Goal: Task Accomplishment & Management: Use online tool/utility

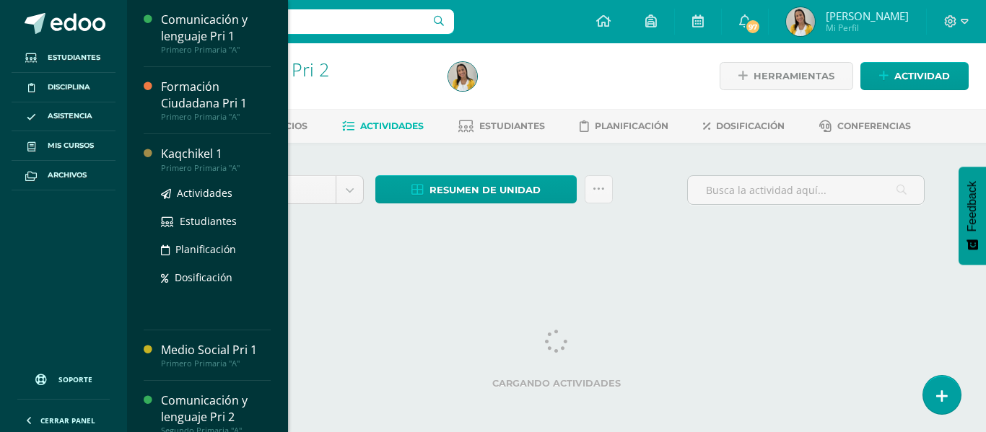
click at [181, 153] on div "Kaqchikel 1" at bounding box center [216, 154] width 110 height 17
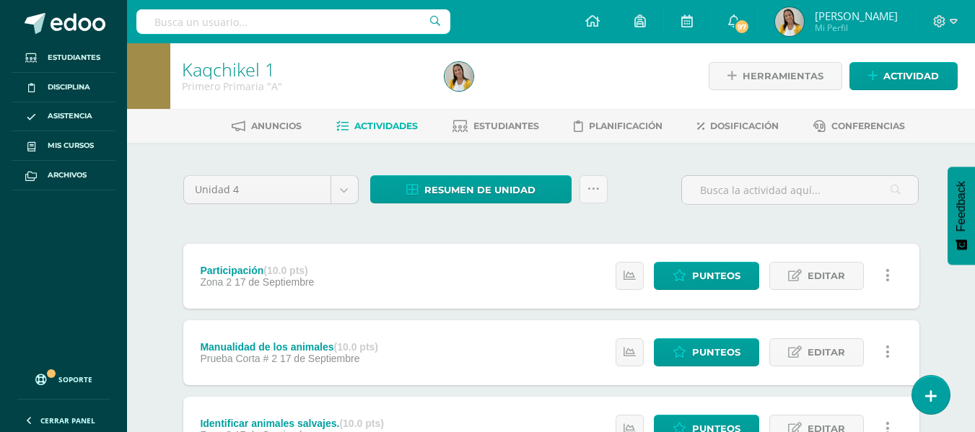
drag, startPoint x: 972, startPoint y: 166, endPoint x: 979, endPoint y: 224, distance: 58.1
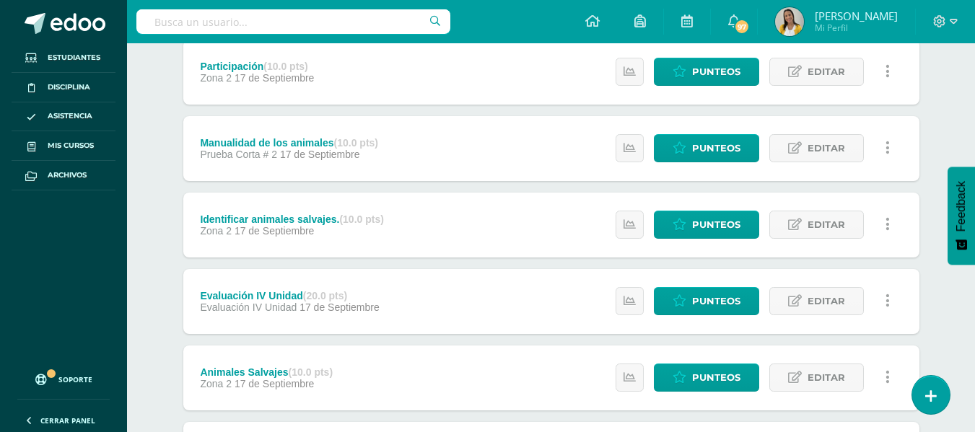
scroll to position [206, 0]
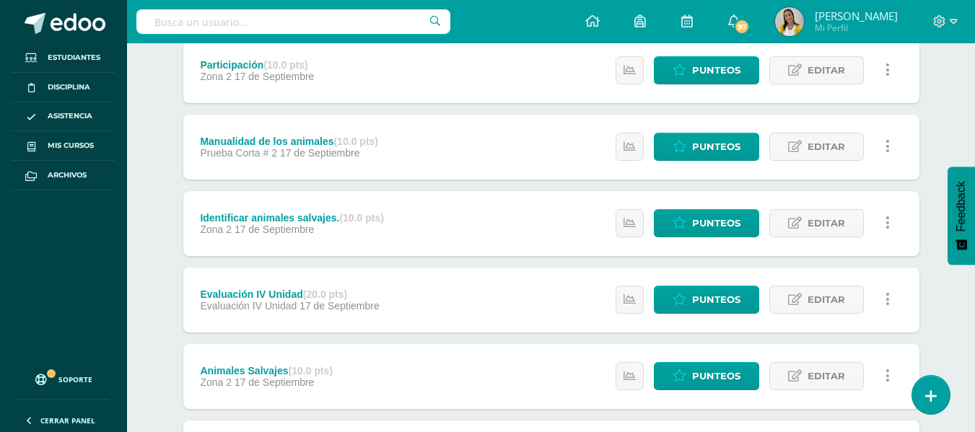
click at [742, 283] on div "Estatus de Actividad: 0 Estudiantes sin calificar 0 Estudiantes con cero Media …" at bounding box center [756, 300] width 325 height 65
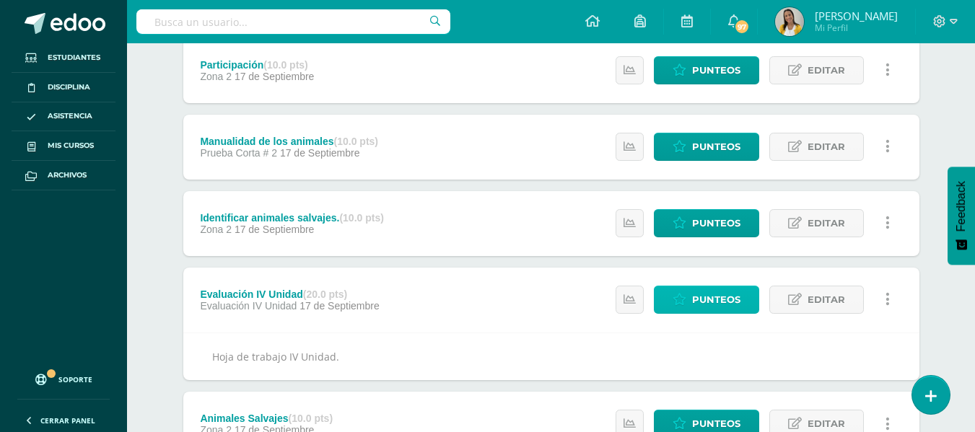
click at [689, 302] on link "Punteos" at bounding box center [706, 300] width 105 height 28
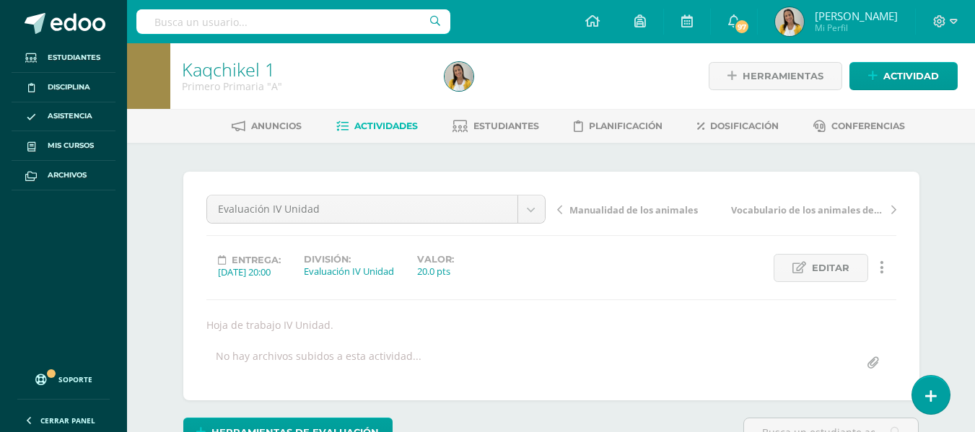
drag, startPoint x: 984, startPoint y: 84, endPoint x: 945, endPoint y: 3, distance: 89.7
click at [395, 84] on div "Primero Primaria "A"" at bounding box center [304, 86] width 245 height 14
click at [597, 19] on icon at bounding box center [592, 20] width 14 height 13
